Goal: Task Accomplishment & Management: Use online tool/utility

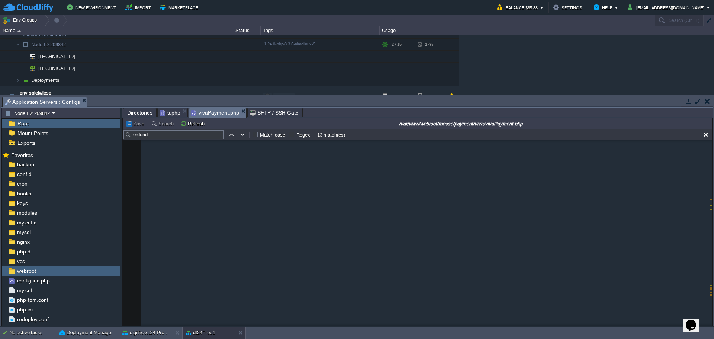
scroll to position [1532, 0]
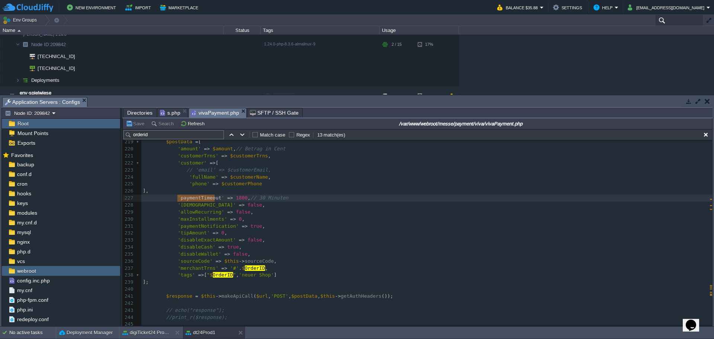
click at [675, 20] on input "text" at bounding box center [679, 20] width 49 height 11
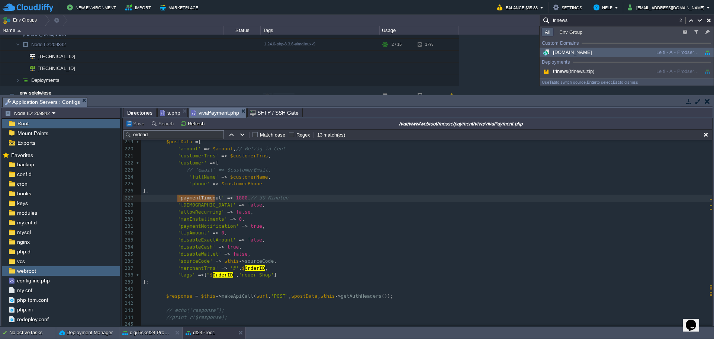
type input "trinews"
click at [625, 52] on div "[DOMAIN_NAME]" at bounding box center [598, 52] width 112 height 8
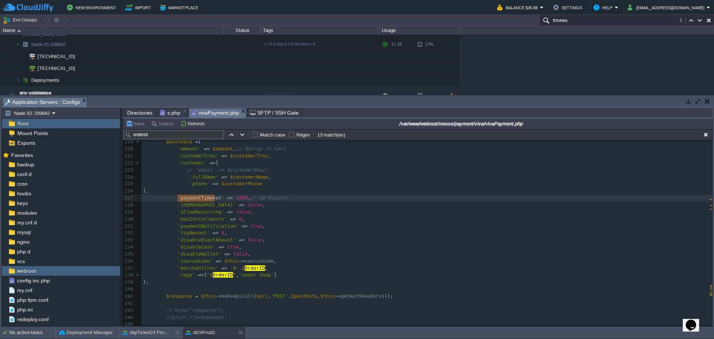
scroll to position [255, 0]
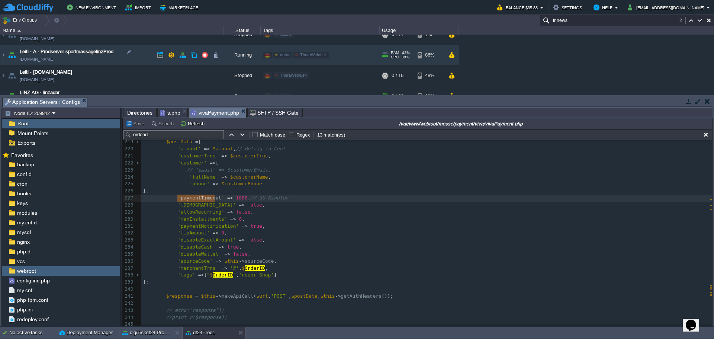
click at [6, 55] on td "Leiti - A - Prodserver sportmassagelinzProd [DOMAIN_NAME]" at bounding box center [111, 55] width 223 height 20
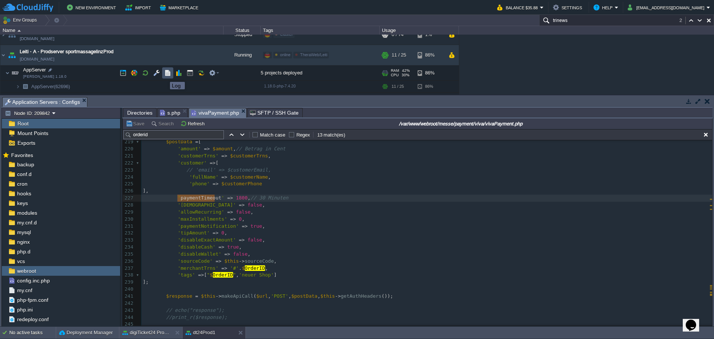
click at [167, 74] on button "button" at bounding box center [167, 73] width 7 height 7
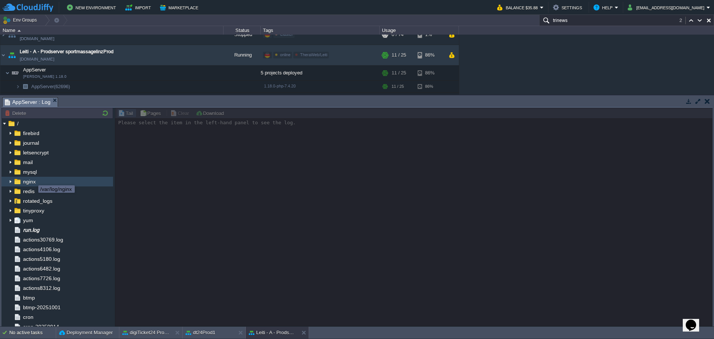
click at [33, 184] on span "nginx" at bounding box center [29, 181] width 15 height 7
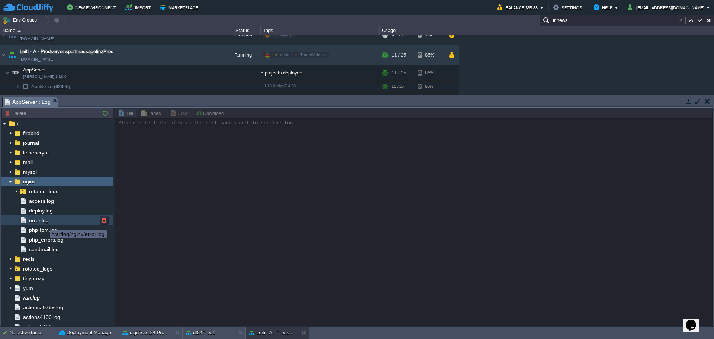
click at [44, 222] on span "error.log" at bounding box center [39, 220] width 22 height 7
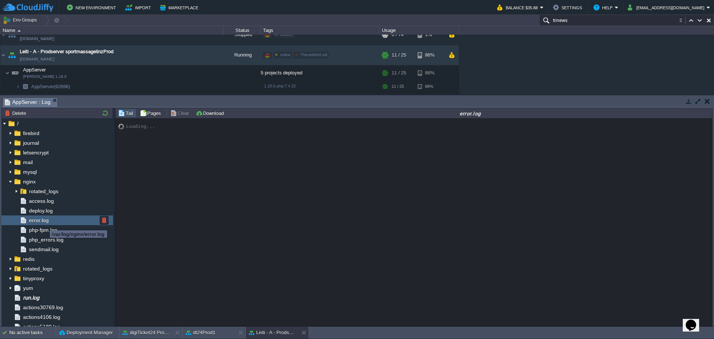
click at [44, 222] on span "error.log" at bounding box center [39, 220] width 22 height 7
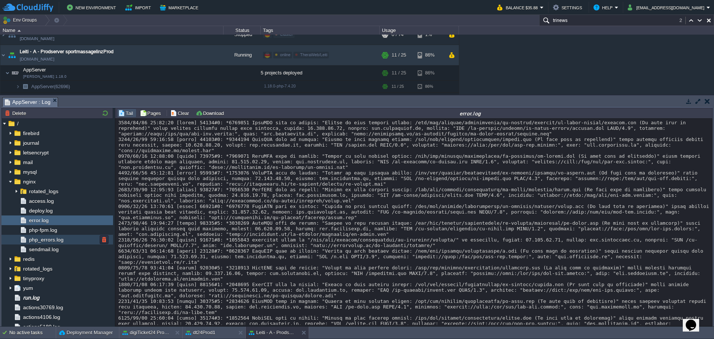
scroll to position [10984, 0]
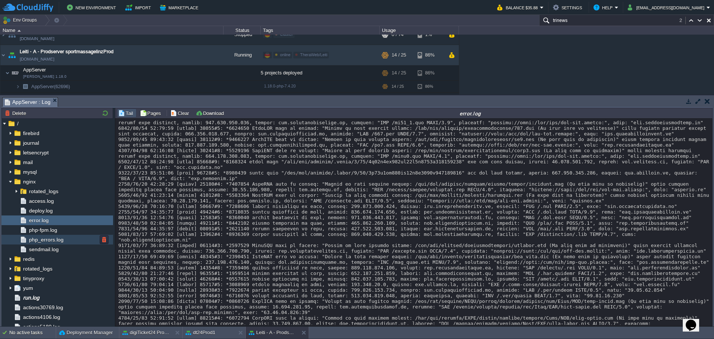
click at [43, 238] on span "php_errors.log" at bounding box center [46, 239] width 37 height 7
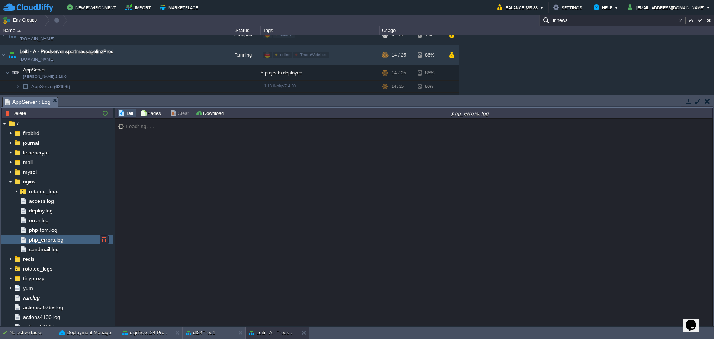
click at [43, 238] on span "php_errors.log" at bounding box center [46, 239] width 37 height 7
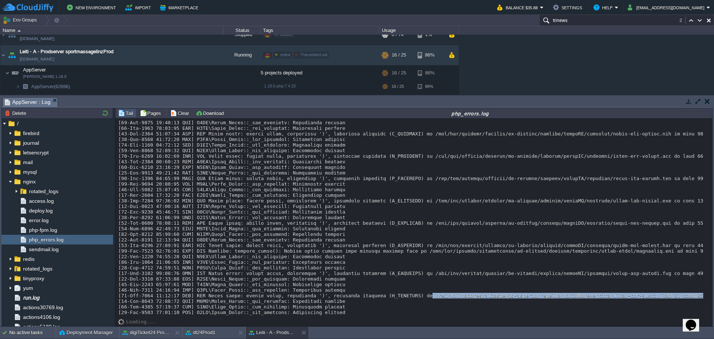
drag, startPoint x: 406, startPoint y: 297, endPoint x: 654, endPoint y: 297, distance: 247.8
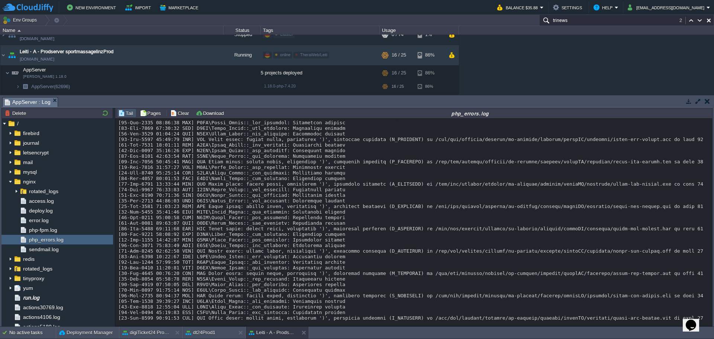
scroll to position [5749, 0]
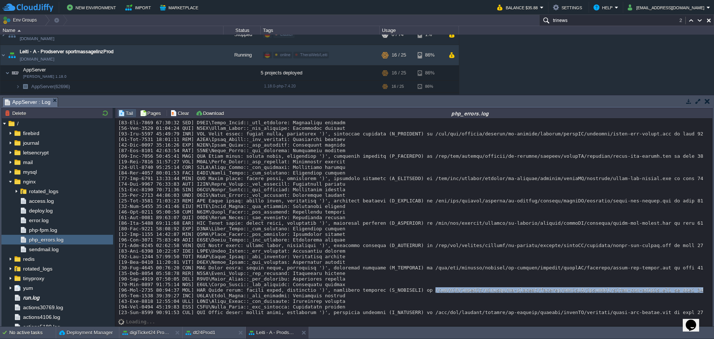
drag, startPoint x: 408, startPoint y: 291, endPoint x: 656, endPoint y: 293, distance: 247.5
copy div "/var/www/webroot/trinews/wp-content/plugins/eventON/includes/class-evo-helper.p…"
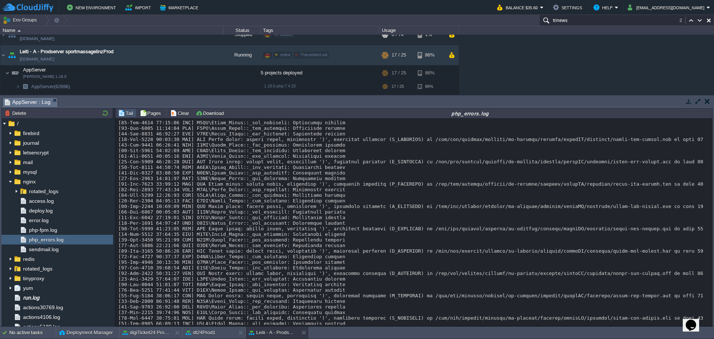
scroll to position [7390, 0]
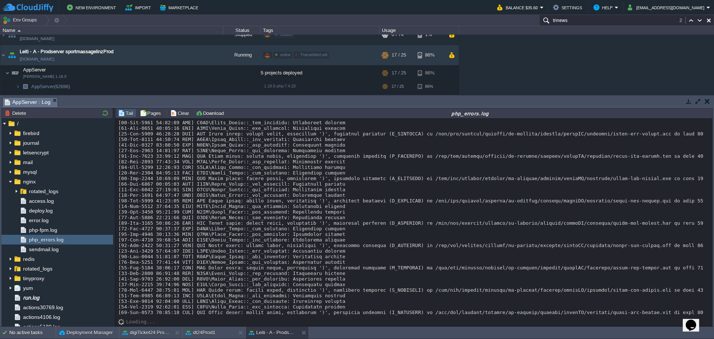
click at [570, 22] on input "trinews" at bounding box center [627, 20] width 175 height 11
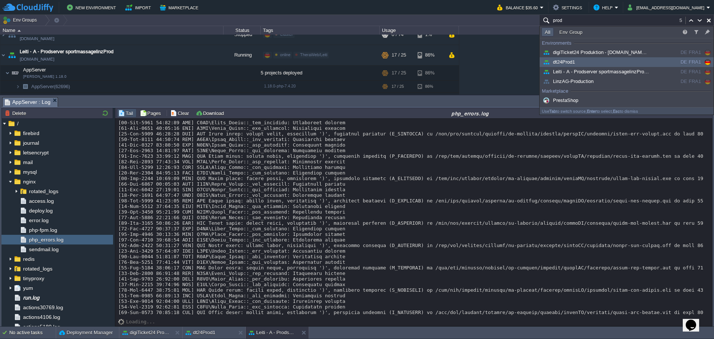
type input "prod"
click at [577, 63] on div "dt24Prod1" at bounding box center [598, 62] width 112 height 8
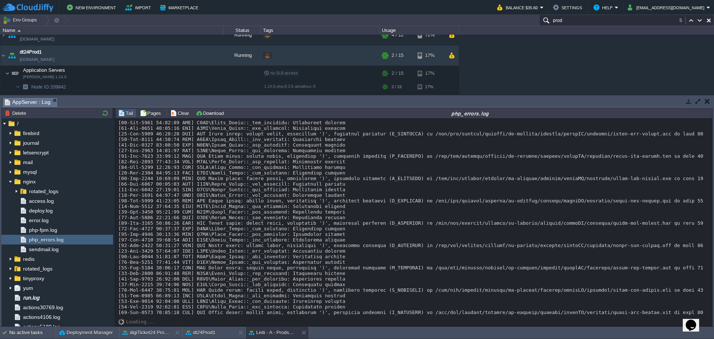
scroll to position [7457, 0]
click at [157, 87] on button "button" at bounding box center [156, 86] width 7 height 7
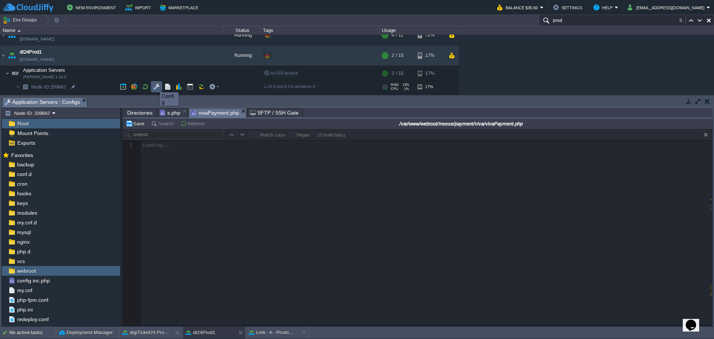
scroll to position [0, 0]
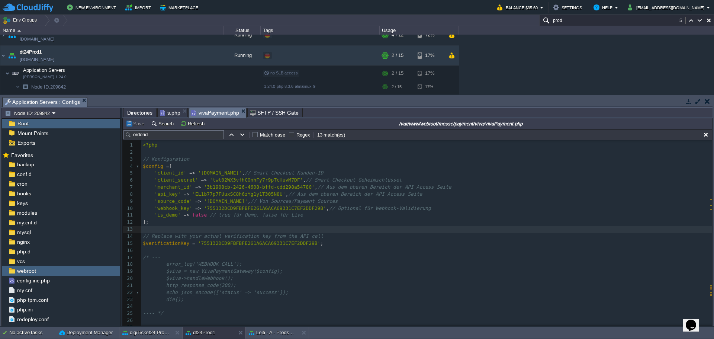
click at [303, 232] on pre "​" at bounding box center [426, 229] width 571 height 7
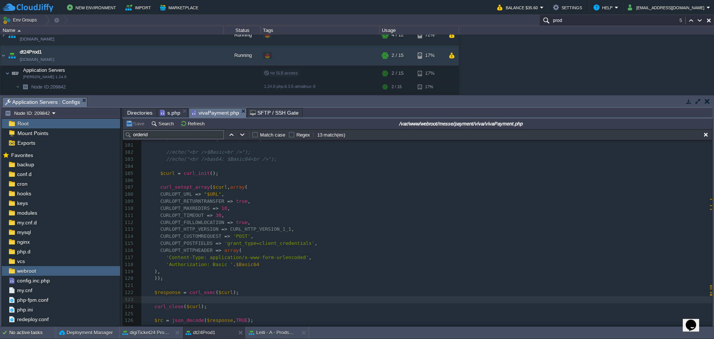
scroll to position [876, 0]
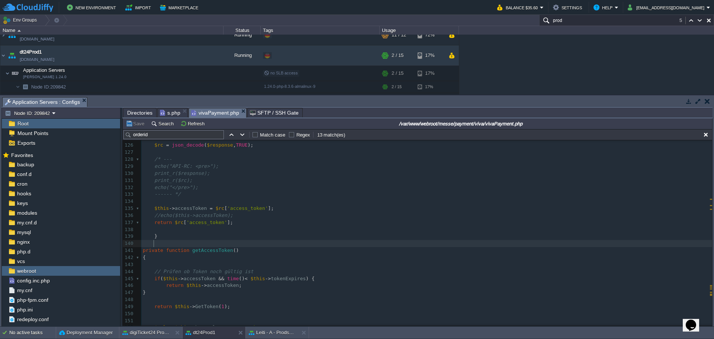
click at [291, 246] on pre at bounding box center [426, 243] width 571 height 7
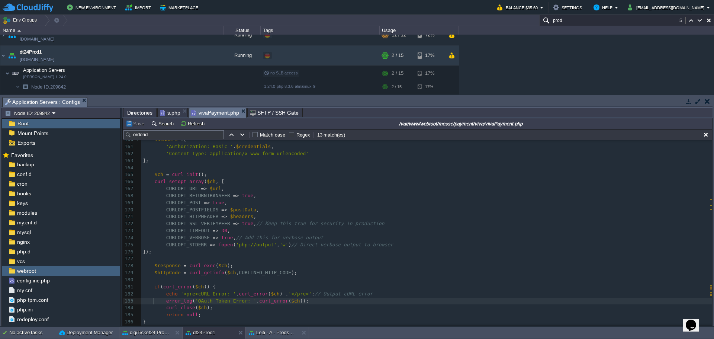
scroll to position [0, 0]
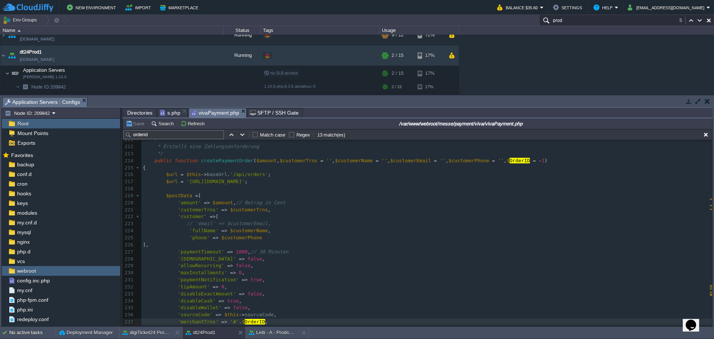
click at [215, 161] on div "676 ], 189 190 if ( $httpCode !== 200 ) { 191 echo '<pre>OAuth Token Failed - H…" at bounding box center [426, 189] width 571 height 414
type textarea "createPaymentOrder"
click at [163, 137] on input "orderid" at bounding box center [174, 134] width 100 height 9
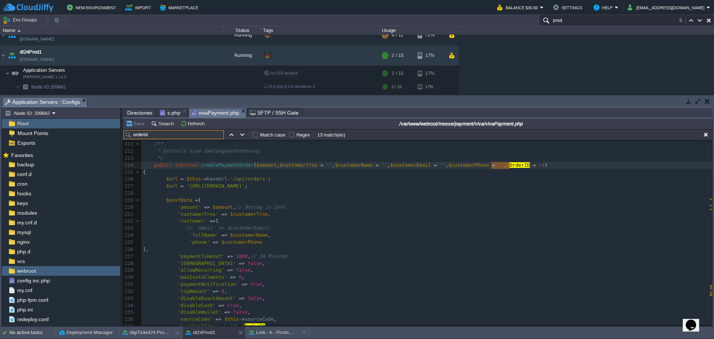
paste input "createPaymentOrder"
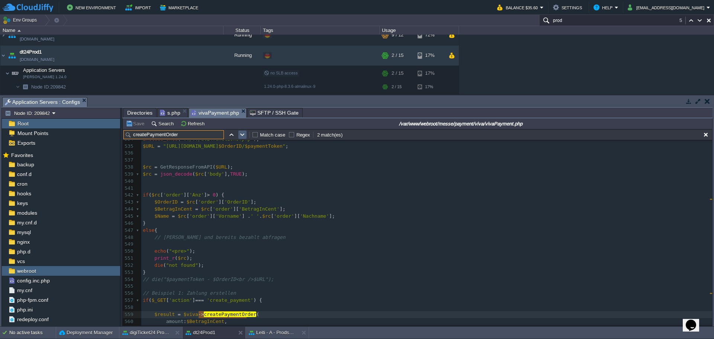
type input "createPaymentOrder"
click at [241, 138] on button "button" at bounding box center [242, 134] width 7 height 7
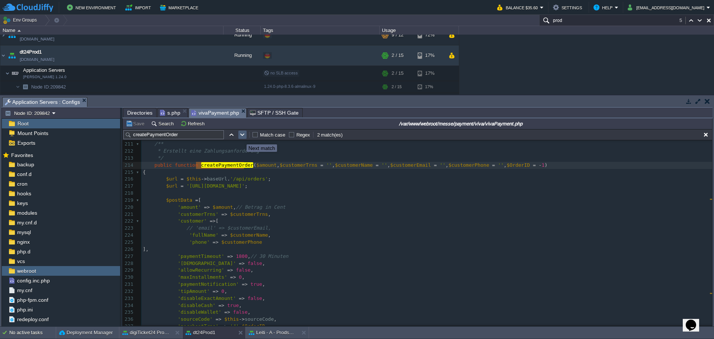
click at [241, 138] on button "button" at bounding box center [242, 134] width 7 height 7
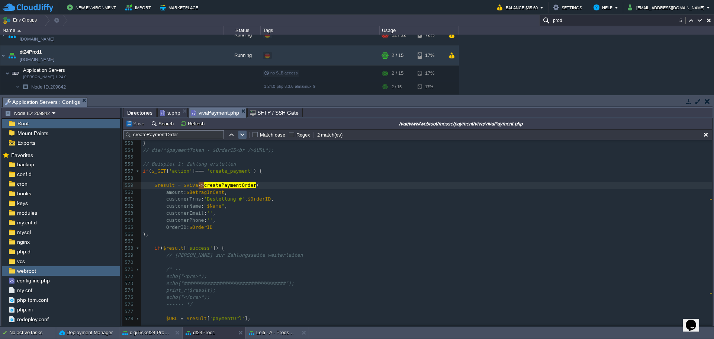
click at [245, 139] on td at bounding box center [242, 134] width 9 height 9
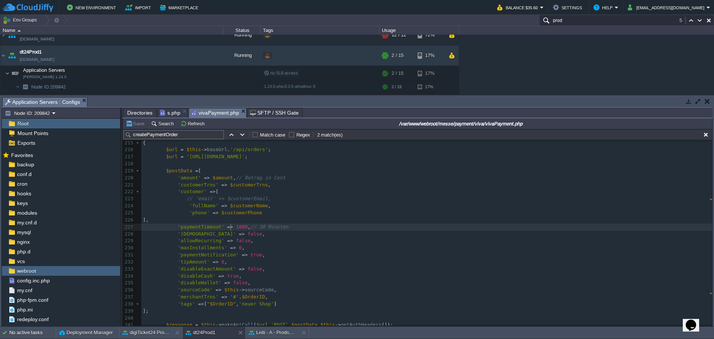
click at [230, 229] on div "x 205 $this -> tokenExpires = time () + ( $tokenData [ 'expires_in' ] ?? 3600 )…" at bounding box center [426, 279] width 571 height 421
type textarea "1800"
click at [567, 20] on input "prod" at bounding box center [627, 20] width 175 height 11
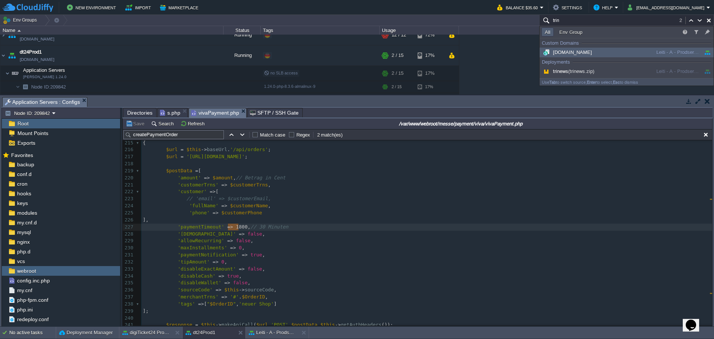
type input "trin"
click at [577, 52] on span "[DOMAIN_NAME]" at bounding box center [567, 52] width 51 height 6
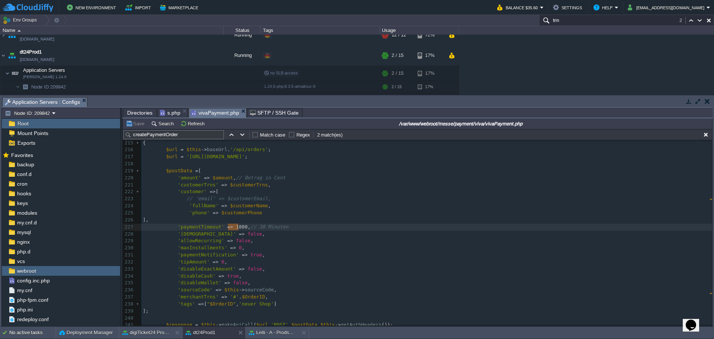
scroll to position [255, 0]
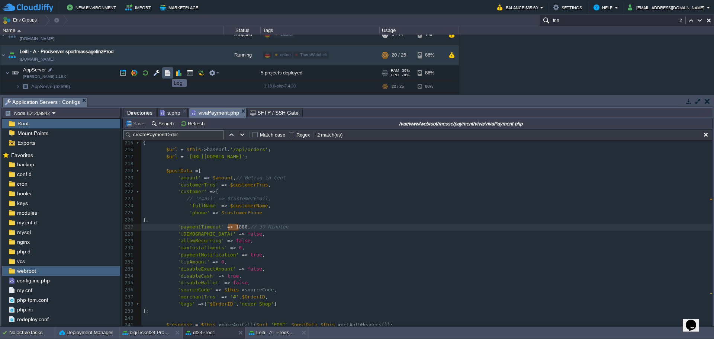
click at [170, 73] on button "button" at bounding box center [167, 73] width 7 height 7
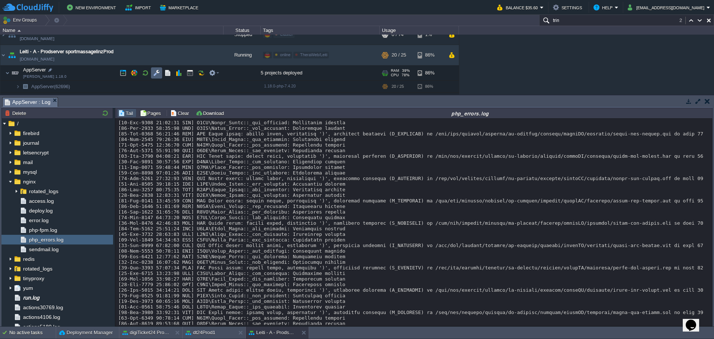
scroll to position [7206, 0]
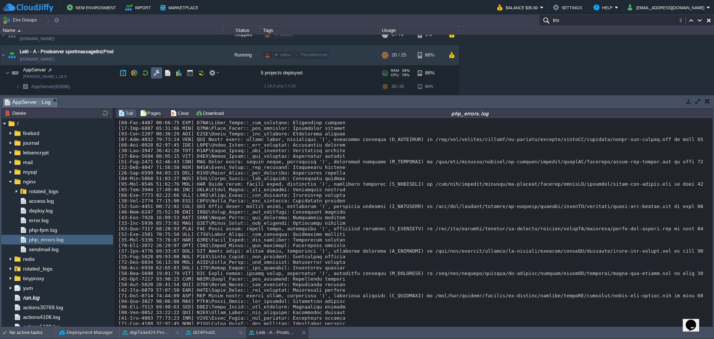
click at [157, 72] on button "button" at bounding box center [156, 73] width 7 height 7
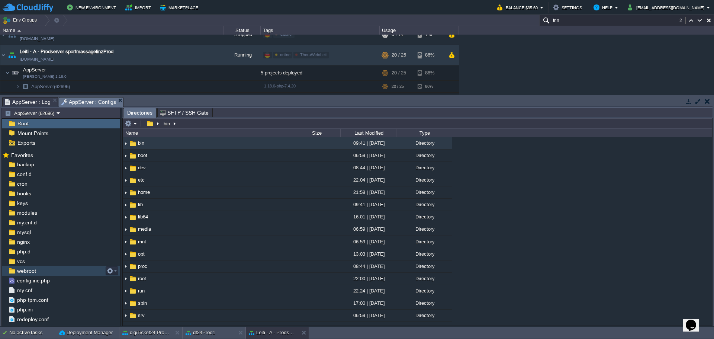
click at [27, 270] on span "webroot" at bounding box center [27, 271] width 22 height 7
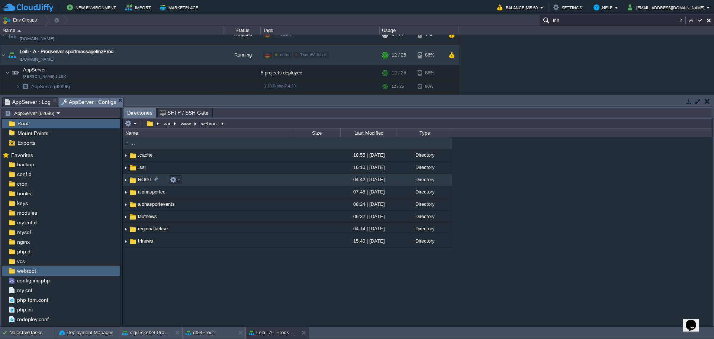
click at [142, 179] on span "ROOT" at bounding box center [145, 179] width 16 height 6
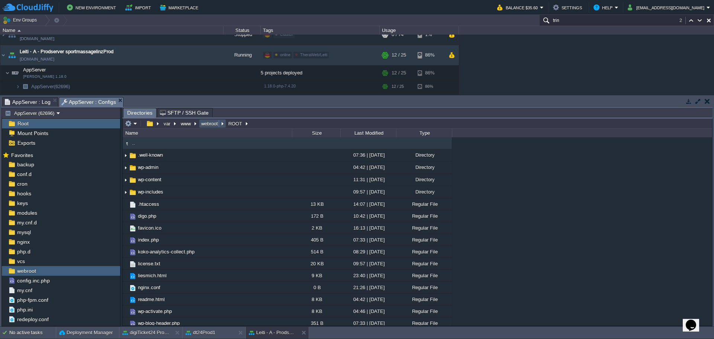
click at [211, 126] on button "webroot" at bounding box center [210, 123] width 20 height 7
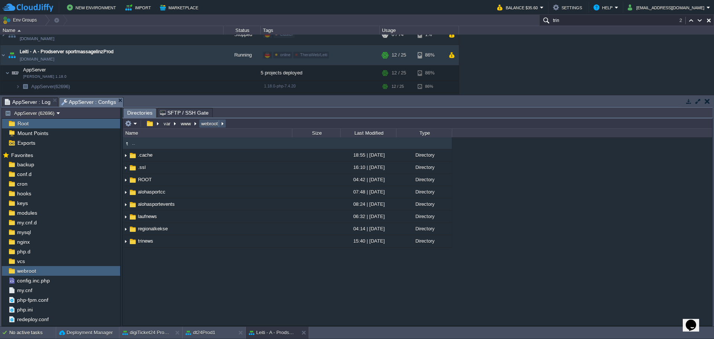
click at [211, 126] on button "webroot" at bounding box center [210, 123] width 20 height 7
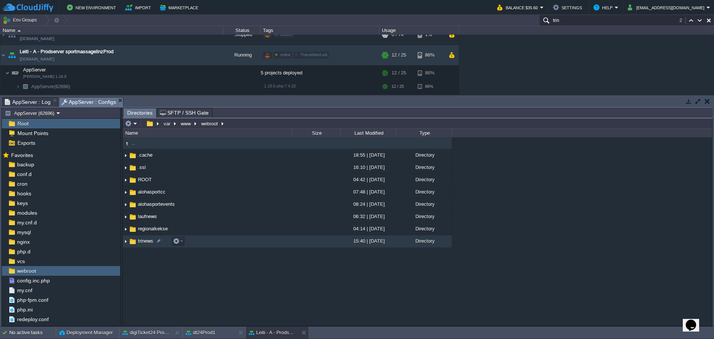
click at [138, 240] on span "trinews" at bounding box center [145, 241] width 17 height 6
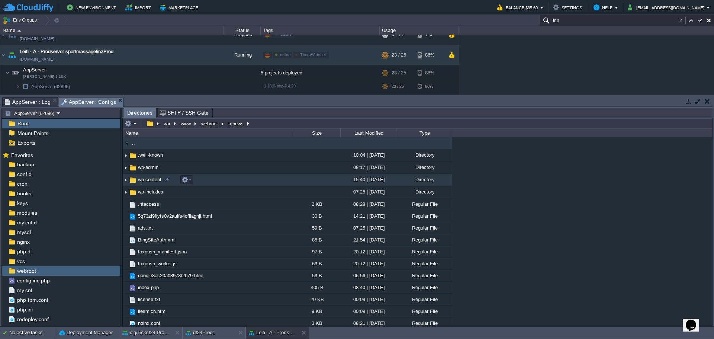
click at [126, 183] on img at bounding box center [126, 180] width 6 height 12
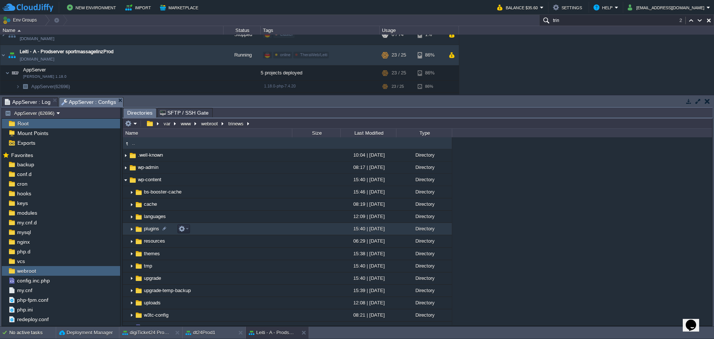
click at [131, 231] on img at bounding box center [132, 229] width 6 height 12
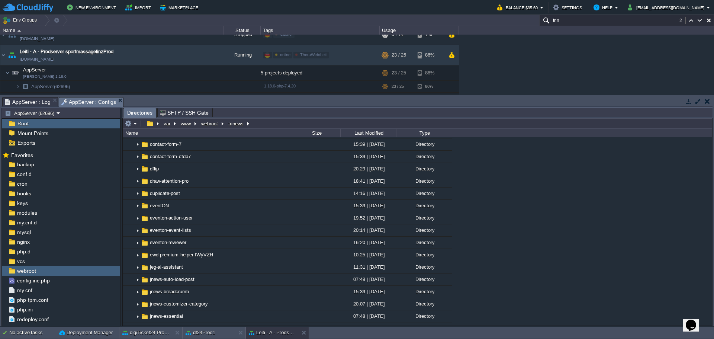
scroll to position [124, 0]
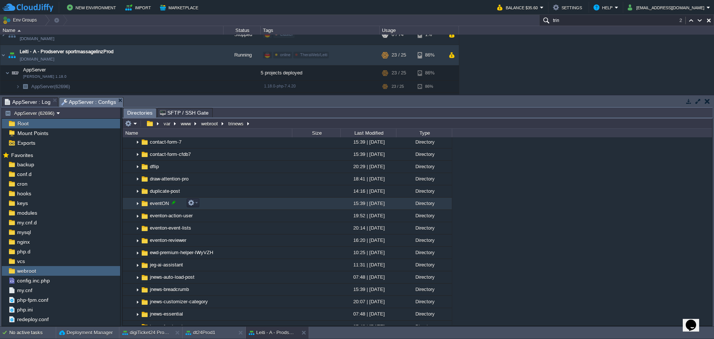
click at [173, 205] on div at bounding box center [173, 202] width 7 height 7
click at [175, 204] on input "eventON" at bounding box center [220, 203] width 143 height 10
click at [521, 223] on div ".. .well-known 10:04 | [DATE] Directory wp-admin 08:17 | [DATE] Directory wp-co…" at bounding box center [418, 231] width 590 height 188
click at [175, 208] on td "eventON" at bounding box center [207, 204] width 169 height 12
click at [173, 206] on div at bounding box center [173, 202] width 7 height 7
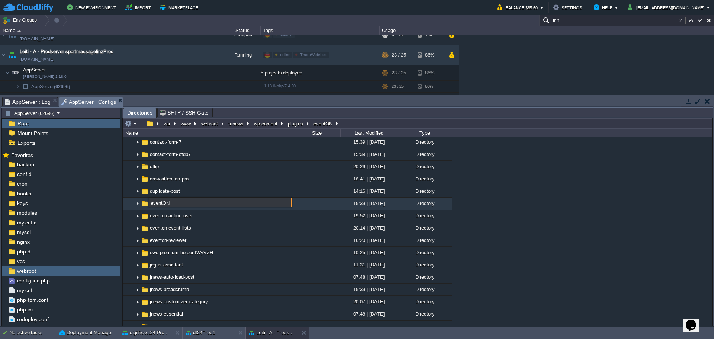
click at [173, 206] on input "eventON" at bounding box center [220, 203] width 143 height 10
type input "eventON_"
